Goal: Task Accomplishment & Management: Manage account settings

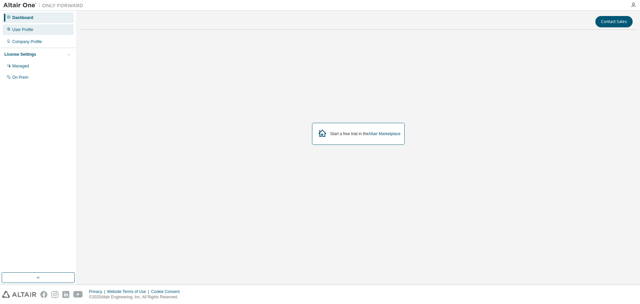
click at [22, 32] on div "User Profile" at bounding box center [22, 29] width 21 height 5
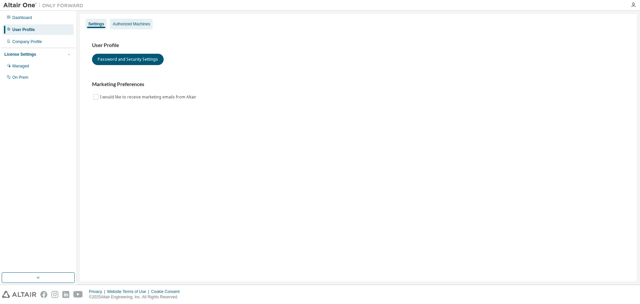
click at [125, 22] on div "Authorized Machines" at bounding box center [131, 23] width 37 height 5
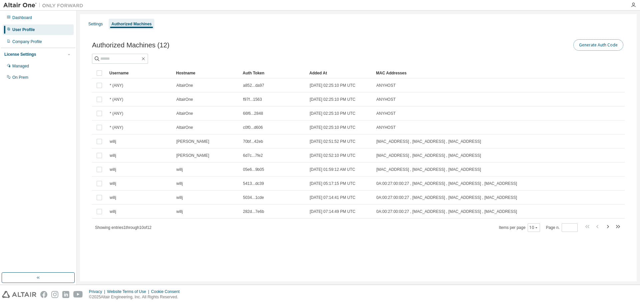
click at [596, 45] on button "Generate Auth Code" at bounding box center [599, 44] width 50 height 11
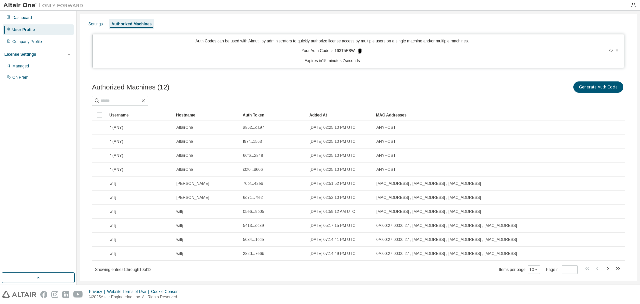
click at [358, 53] on icon at bounding box center [360, 51] width 4 height 5
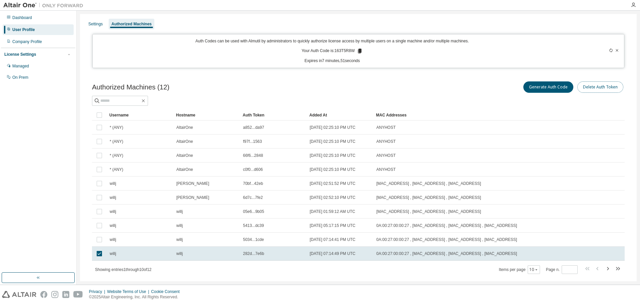
click at [603, 87] on button "Delete Auth Token" at bounding box center [601, 86] width 46 height 11
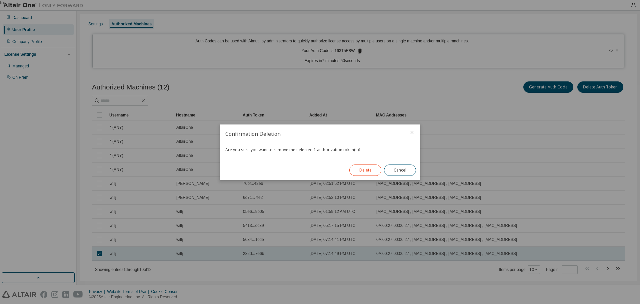
click at [362, 169] on button "Delete" at bounding box center [365, 169] width 32 height 11
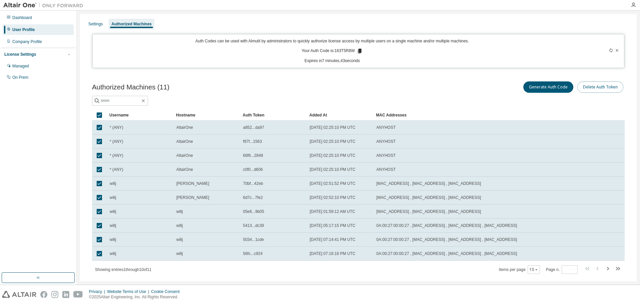
click at [593, 88] on button "Delete Auth Token" at bounding box center [601, 86] width 46 height 11
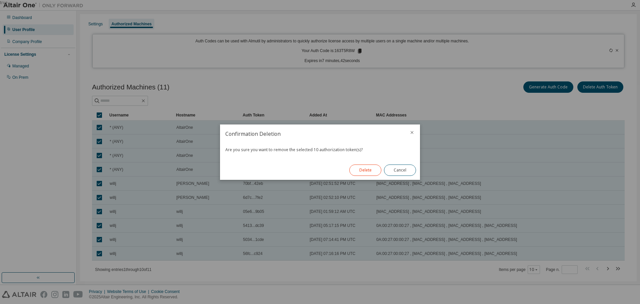
click at [357, 171] on button "Delete" at bounding box center [365, 169] width 32 height 11
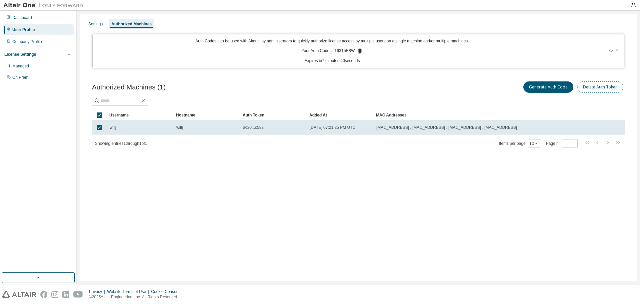
click at [591, 88] on button "Delete Auth Token" at bounding box center [601, 86] width 46 height 11
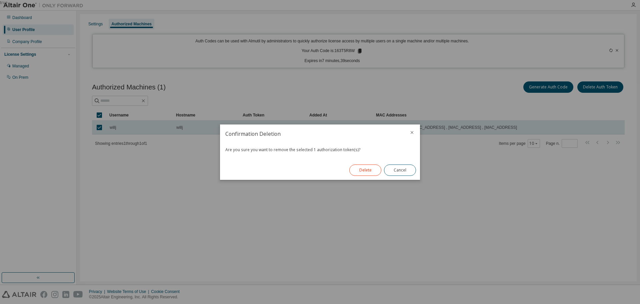
click at [368, 171] on button "Delete" at bounding box center [365, 169] width 32 height 11
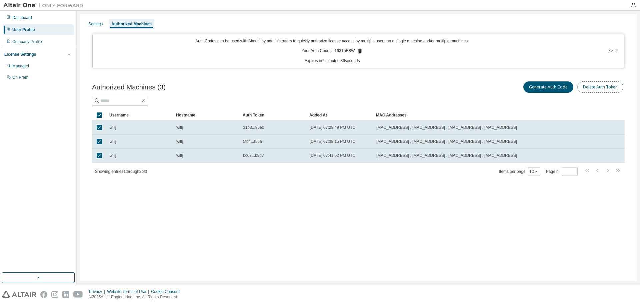
click at [599, 91] on button "Delete Auth Token" at bounding box center [601, 86] width 46 height 11
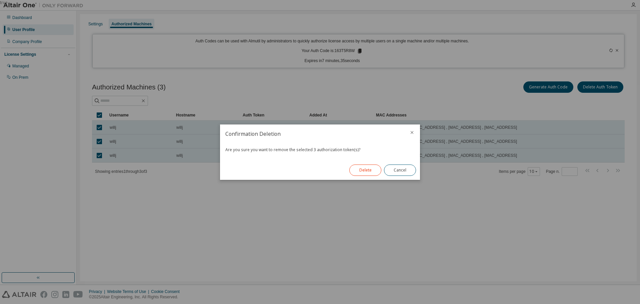
click at [367, 170] on button "Delete" at bounding box center [365, 169] width 32 height 11
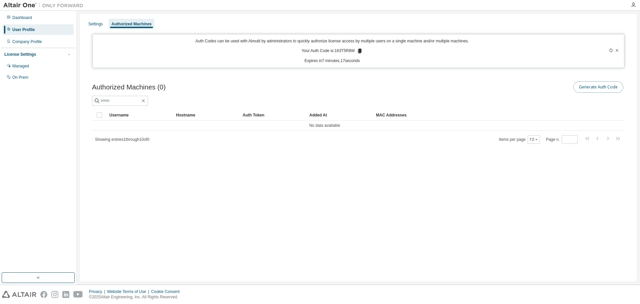
click at [581, 88] on button "Generate Auth Code" at bounding box center [599, 86] width 50 height 11
click at [361, 51] on icon at bounding box center [360, 51] width 4 height 5
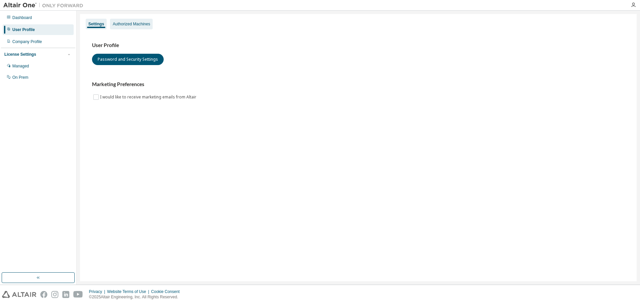
click at [133, 23] on div "Authorized Machines" at bounding box center [131, 23] width 37 height 5
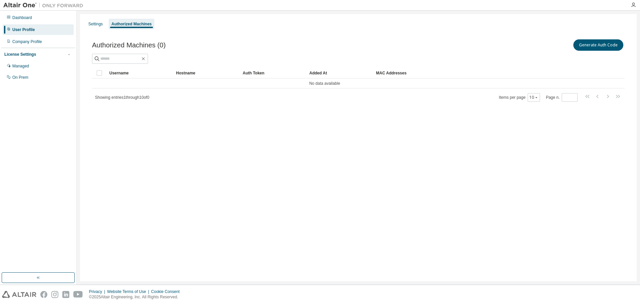
click at [585, 52] on div "Generate Auth Code" at bounding box center [491, 45] width 266 height 14
click at [589, 46] on button "Generate Auth Code" at bounding box center [599, 44] width 50 height 11
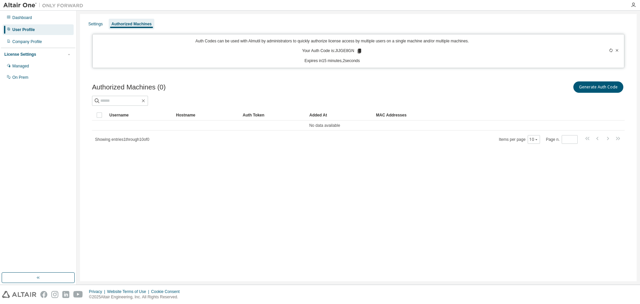
click at [515, 37] on div "Auth Codes can be used with Almutil by administrators to quickly authorize lice…" at bounding box center [358, 51] width 532 height 34
click at [356, 51] on icon at bounding box center [359, 51] width 6 height 6
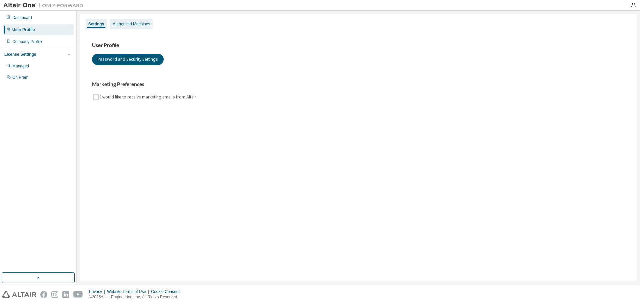
click at [136, 27] on div "Authorized Machines" at bounding box center [131, 24] width 43 height 11
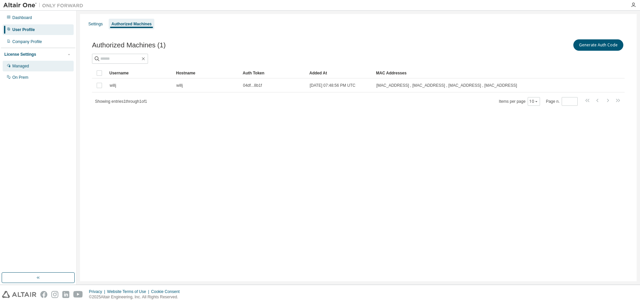
click at [17, 69] on div "Managed" at bounding box center [20, 65] width 17 height 5
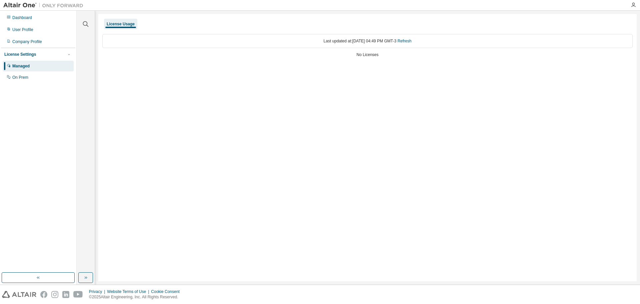
click at [122, 22] on div "License Usage" at bounding box center [121, 23] width 28 height 5
click at [31, 32] on div "User Profile" at bounding box center [22, 29] width 21 height 5
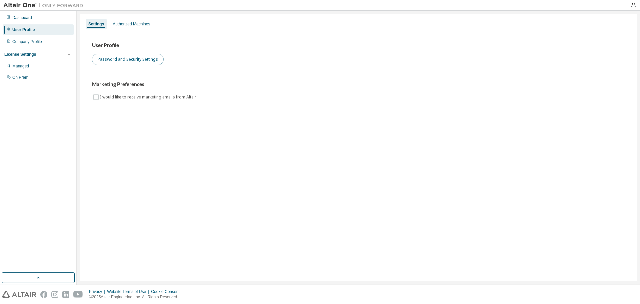
click at [143, 62] on button "Password and Security Settings" at bounding box center [128, 59] width 72 height 11
click at [125, 26] on div "Authorized Machines" at bounding box center [131, 23] width 37 height 5
